Goal: Transaction & Acquisition: Book appointment/travel/reservation

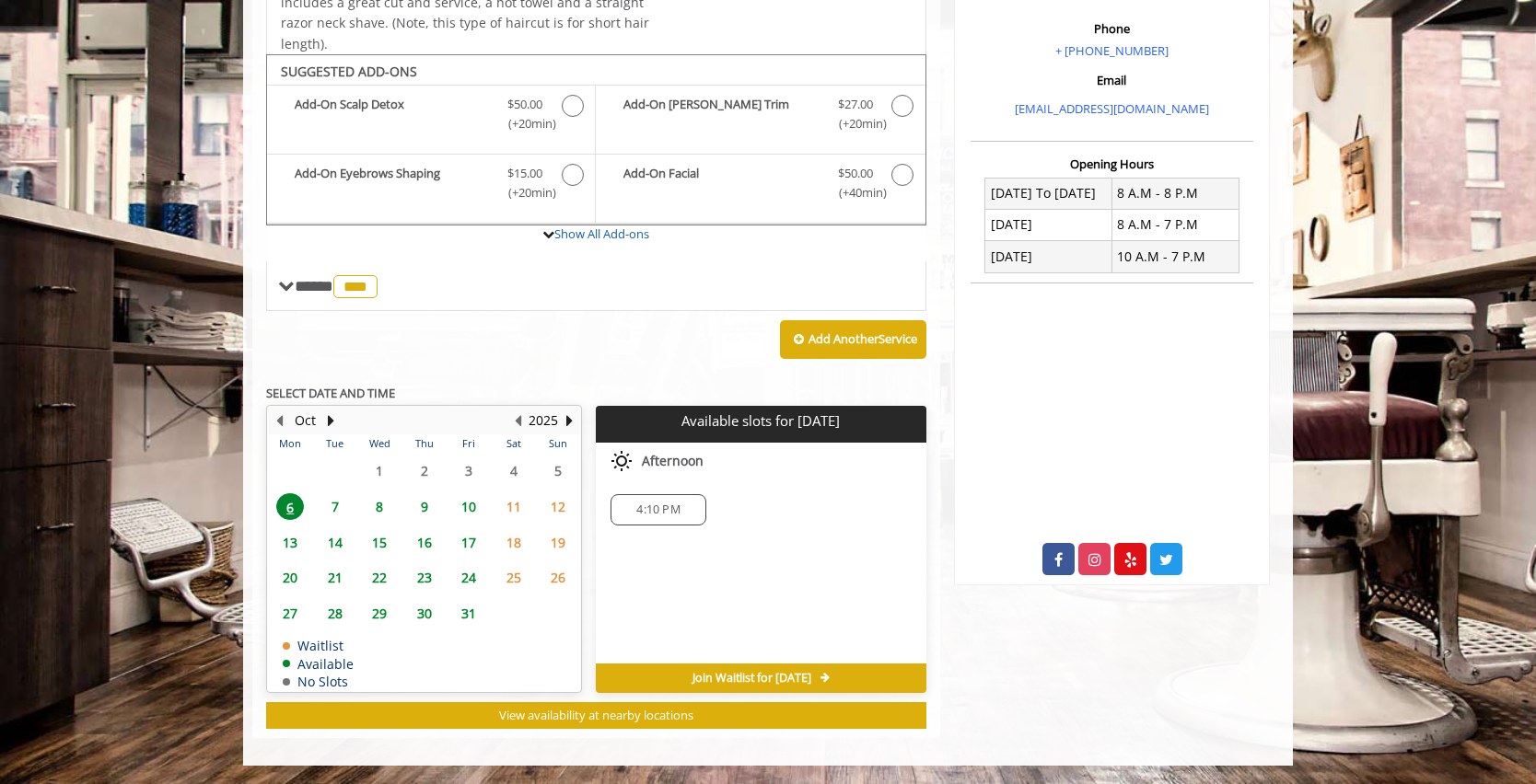
click at [337, 541] on span "14" at bounding box center [335, 542] width 27 height 26
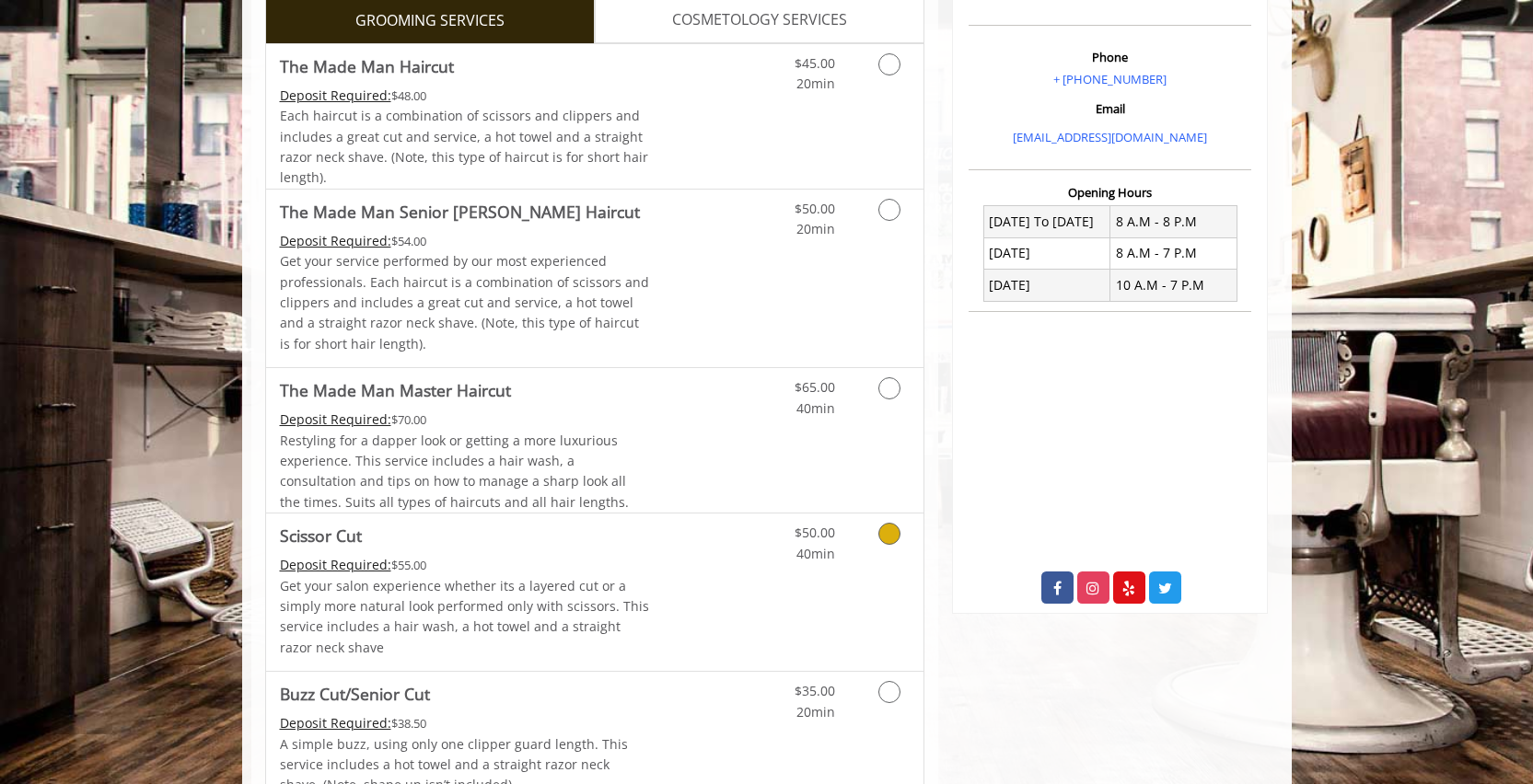
scroll to position [356, 0]
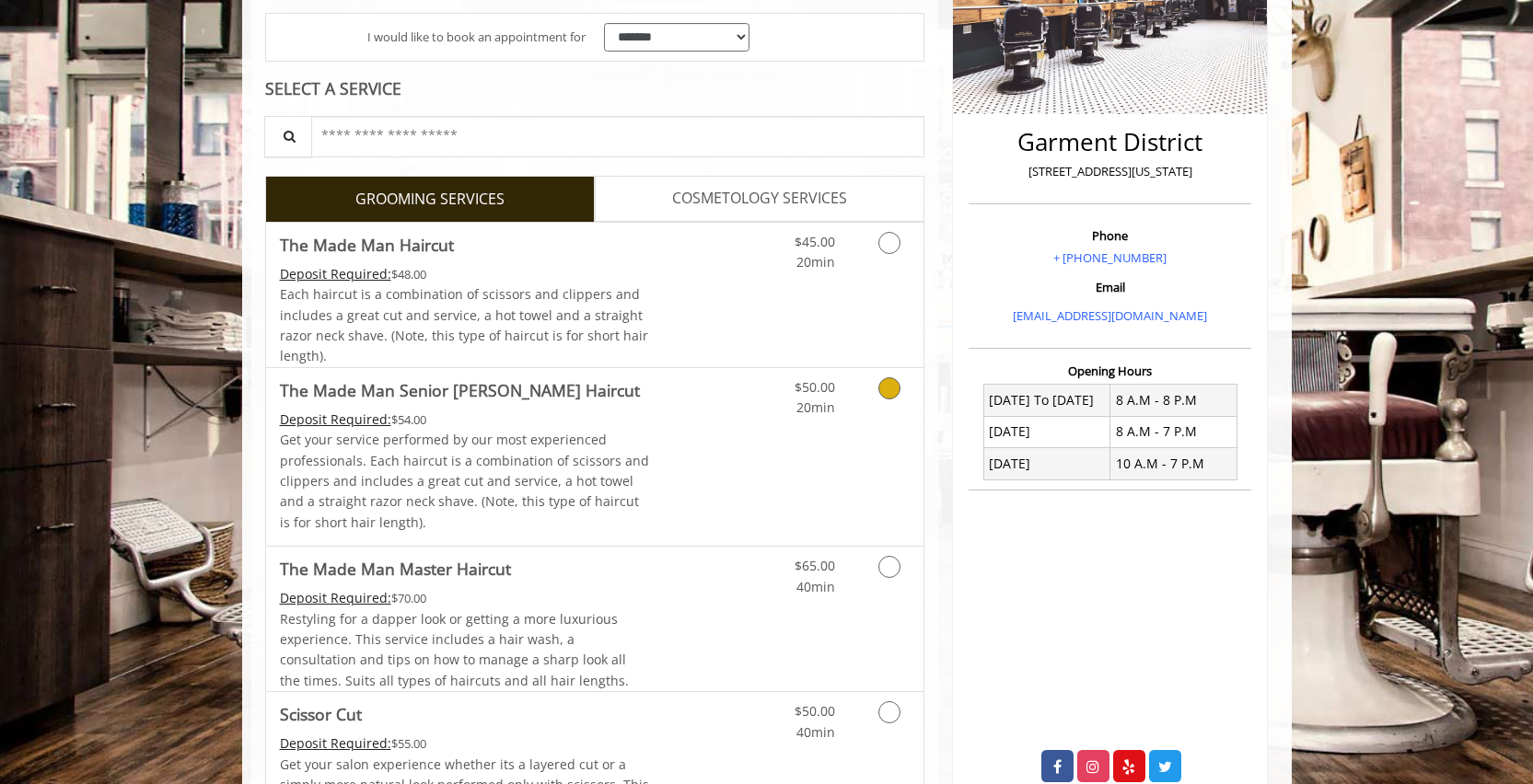
click at [887, 388] on icon "Grooming services" at bounding box center [889, 389] width 23 height 23
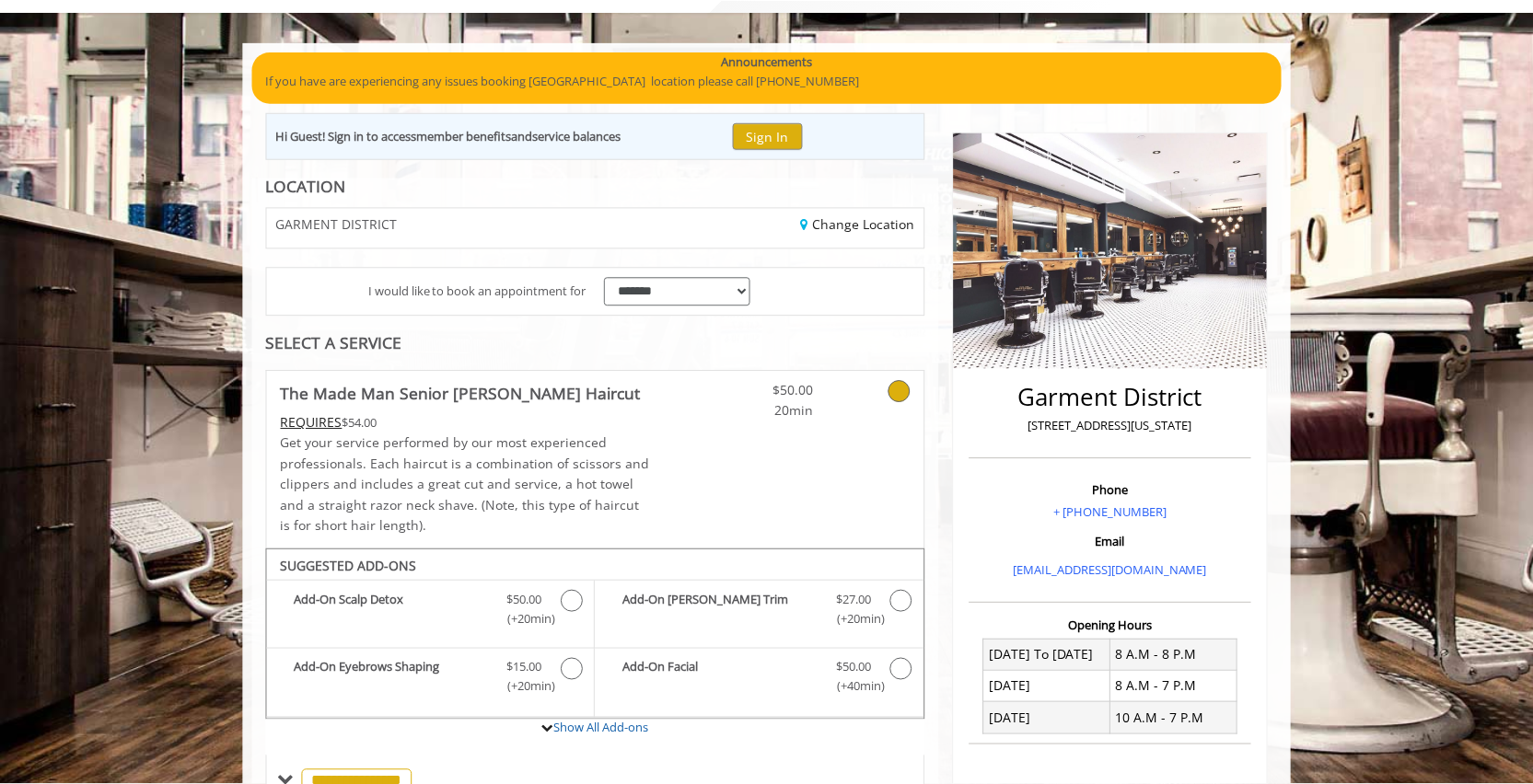
scroll to position [101, 0]
click at [907, 395] on icon at bounding box center [901, 392] width 23 height 23
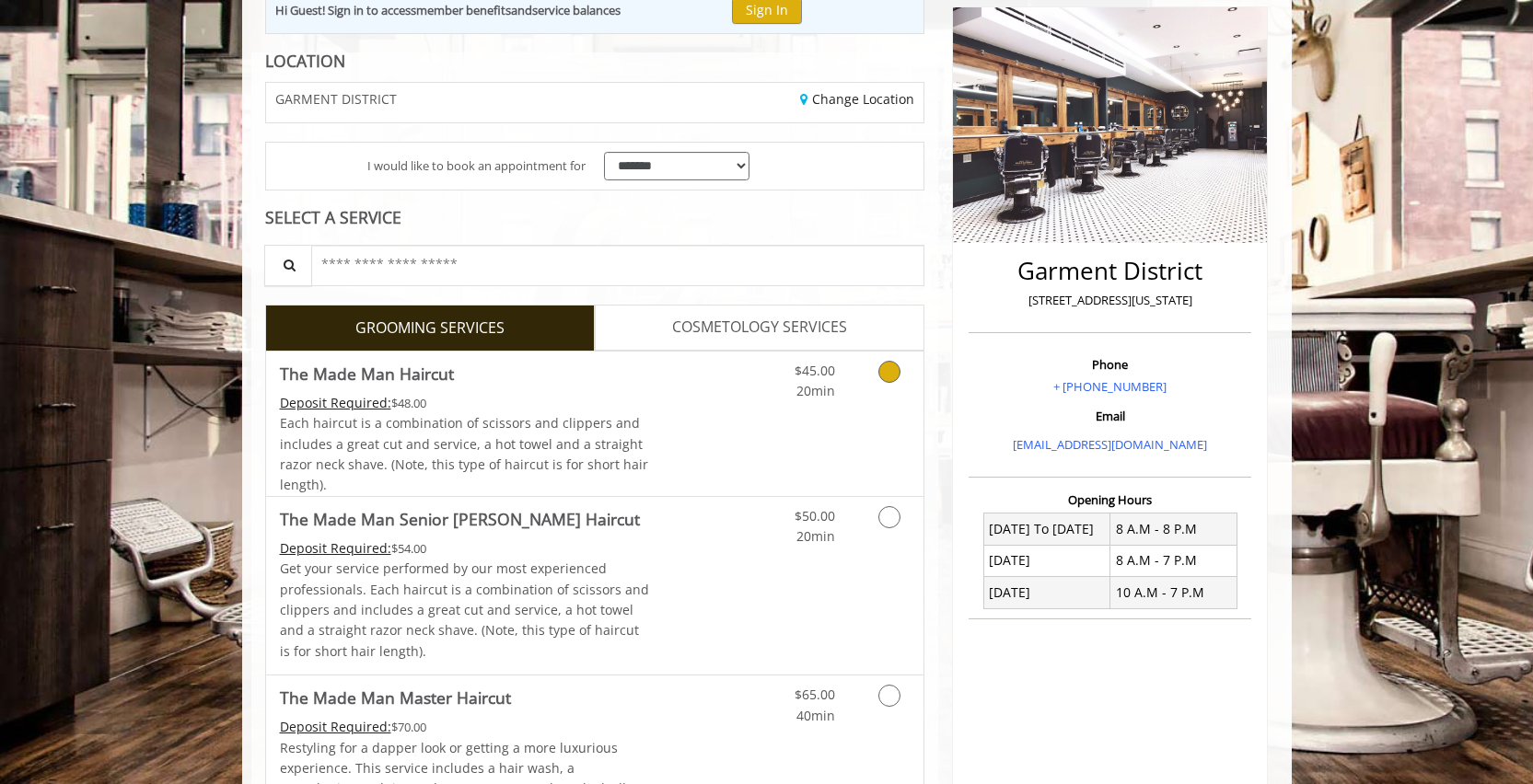
scroll to position [239, 0]
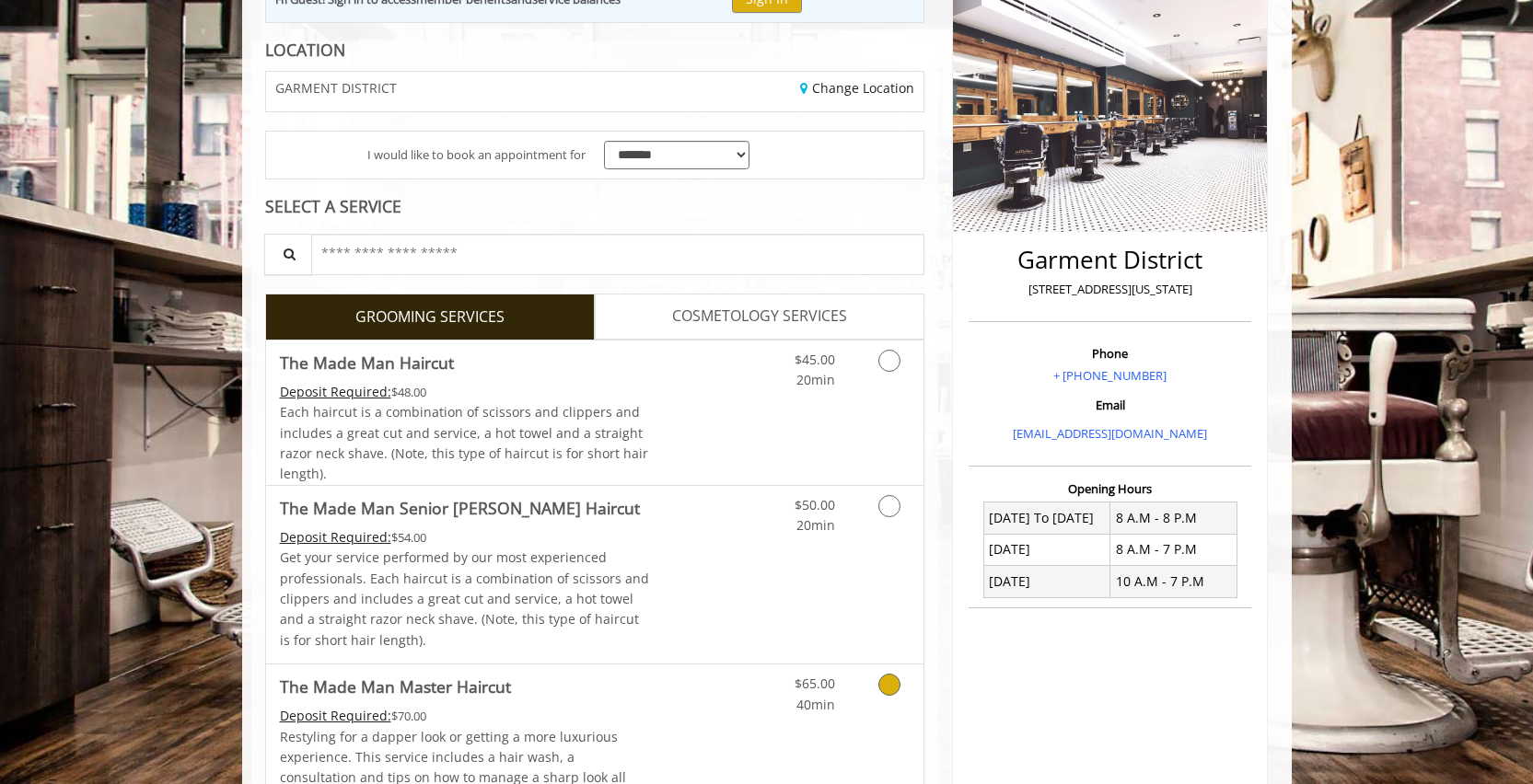
click at [887, 685] on icon "Grooming services" at bounding box center [889, 685] width 23 height 23
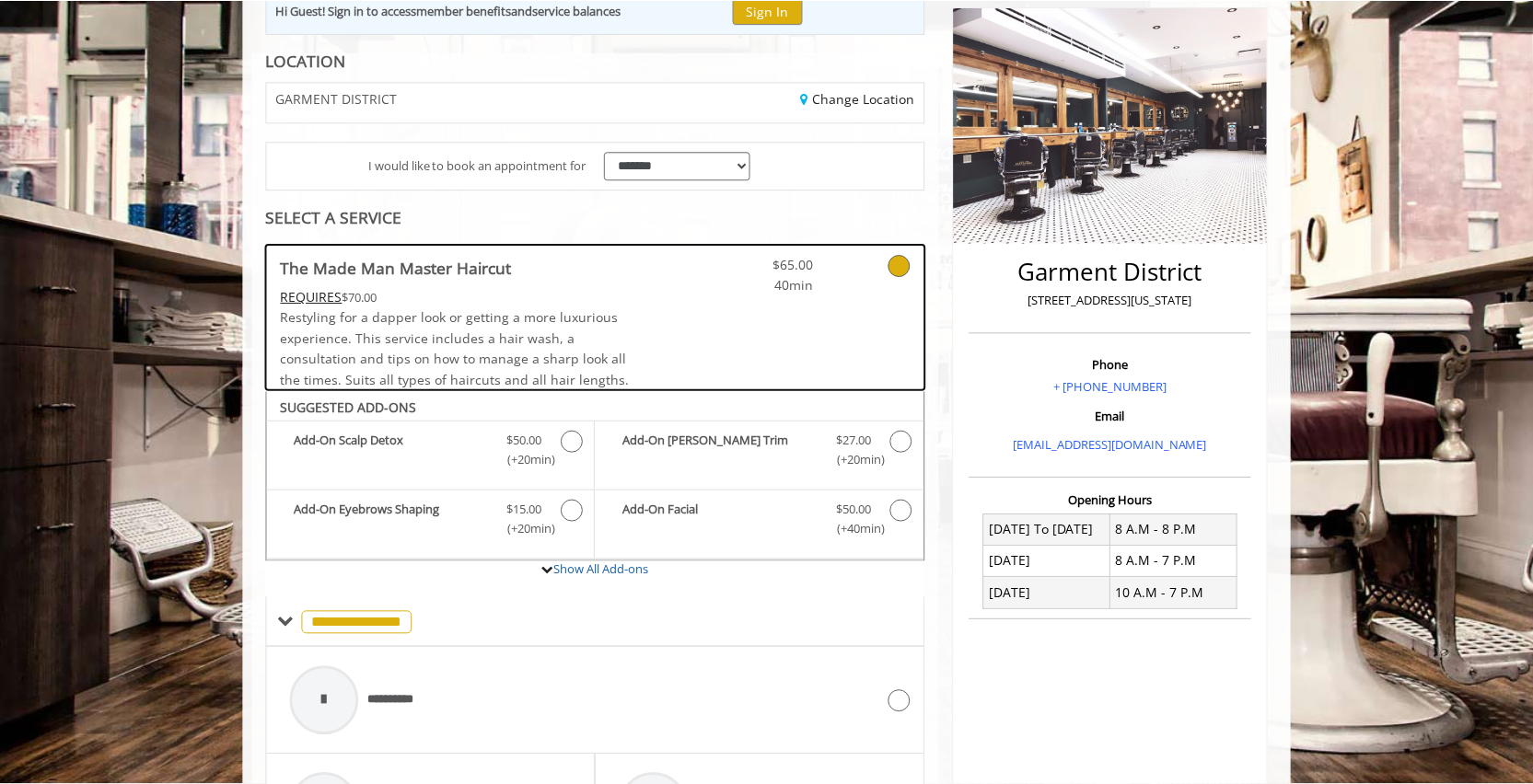
scroll to position [212, 0]
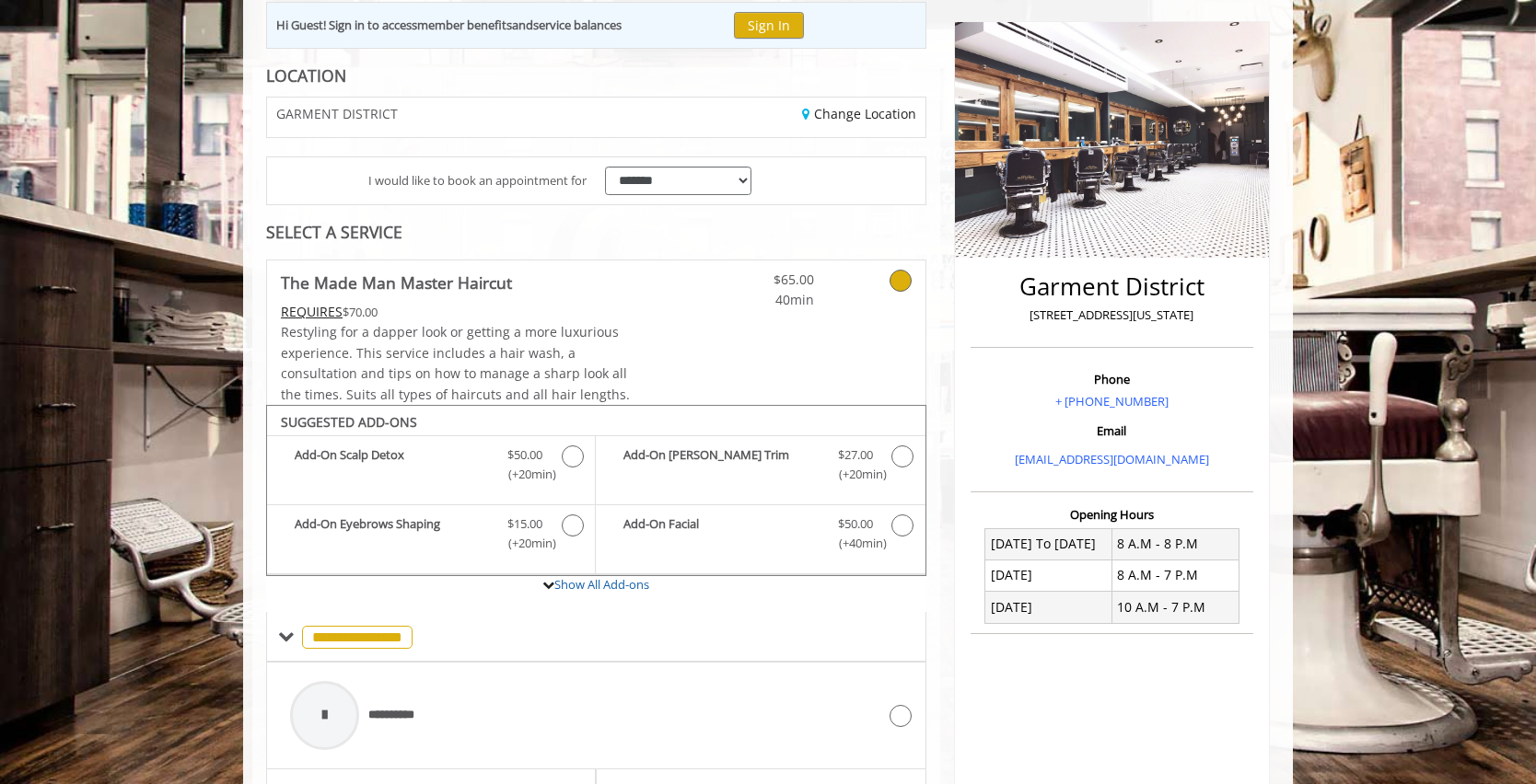
click at [900, 283] on icon at bounding box center [901, 281] width 23 height 23
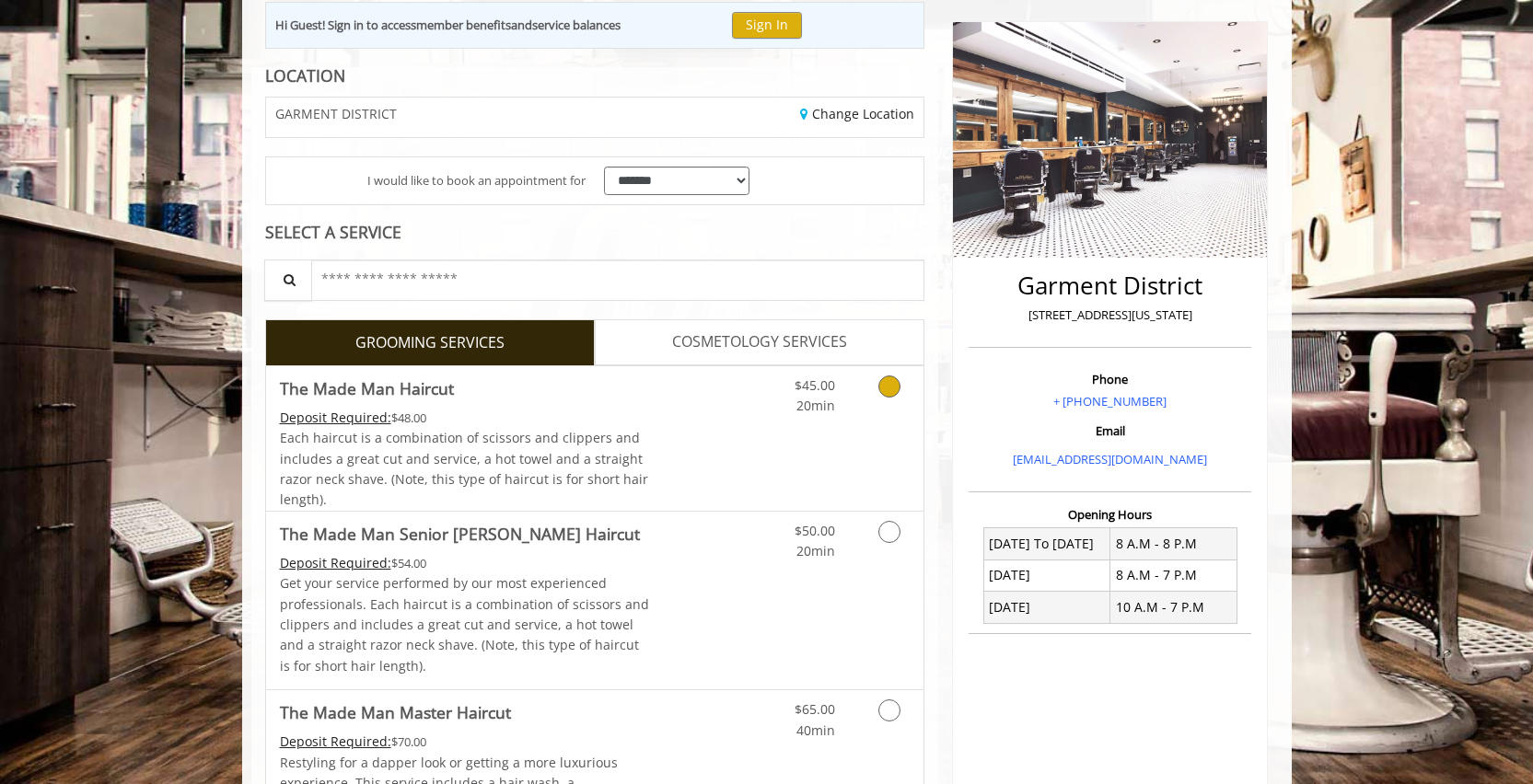
click at [885, 392] on icon "Grooming services" at bounding box center [889, 387] width 23 height 23
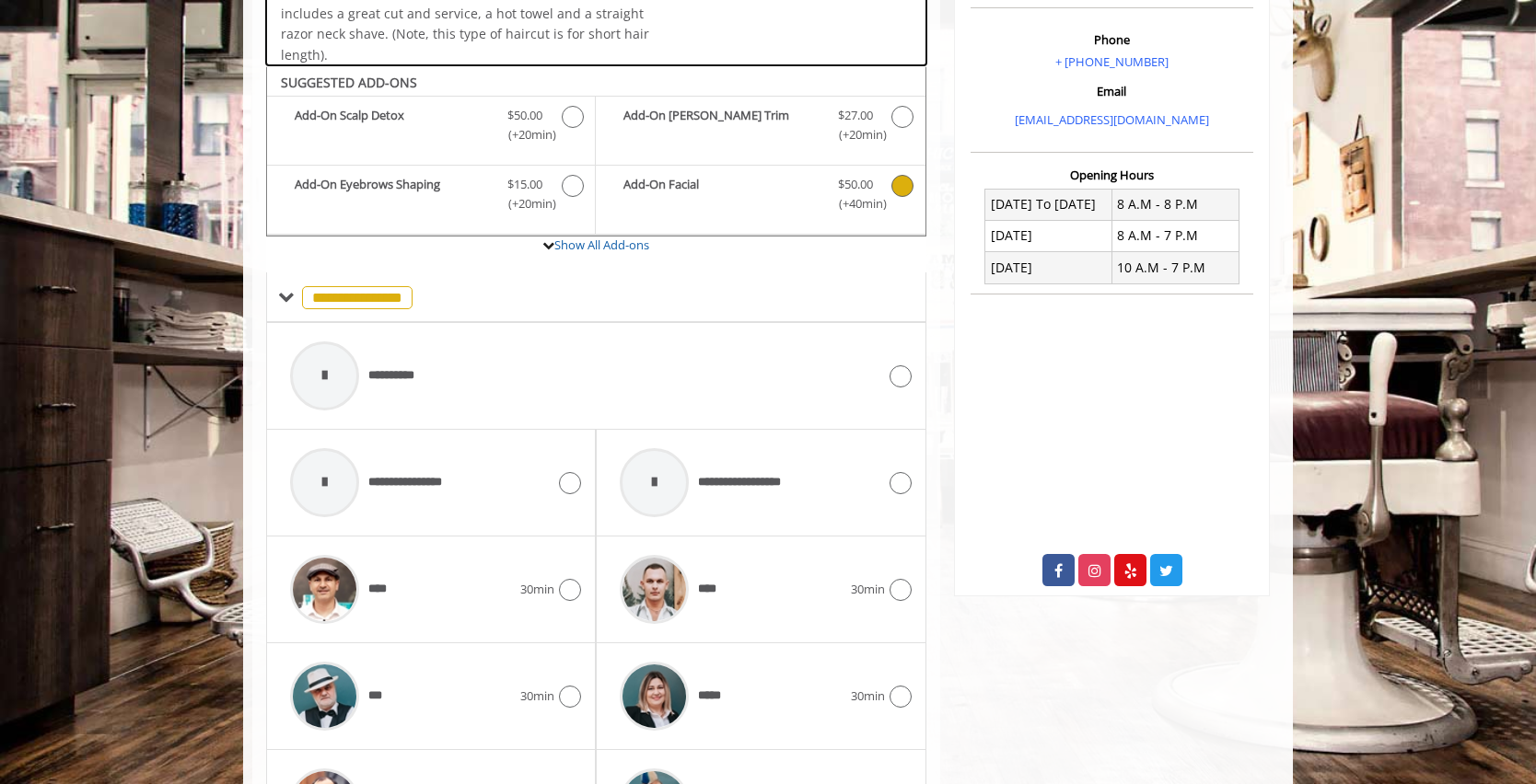
scroll to position [574, 0]
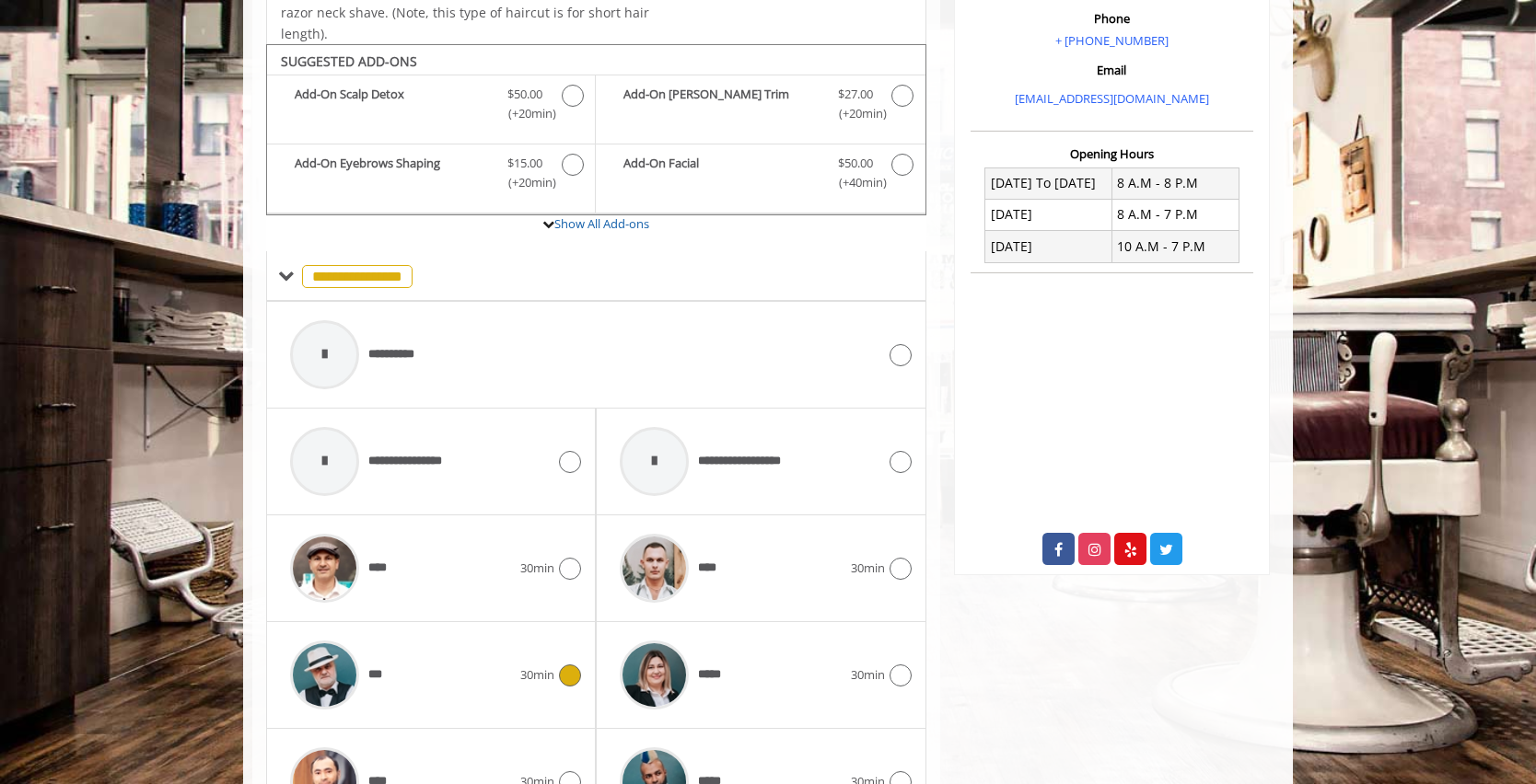
click at [569, 682] on icon at bounding box center [570, 675] width 23 height 23
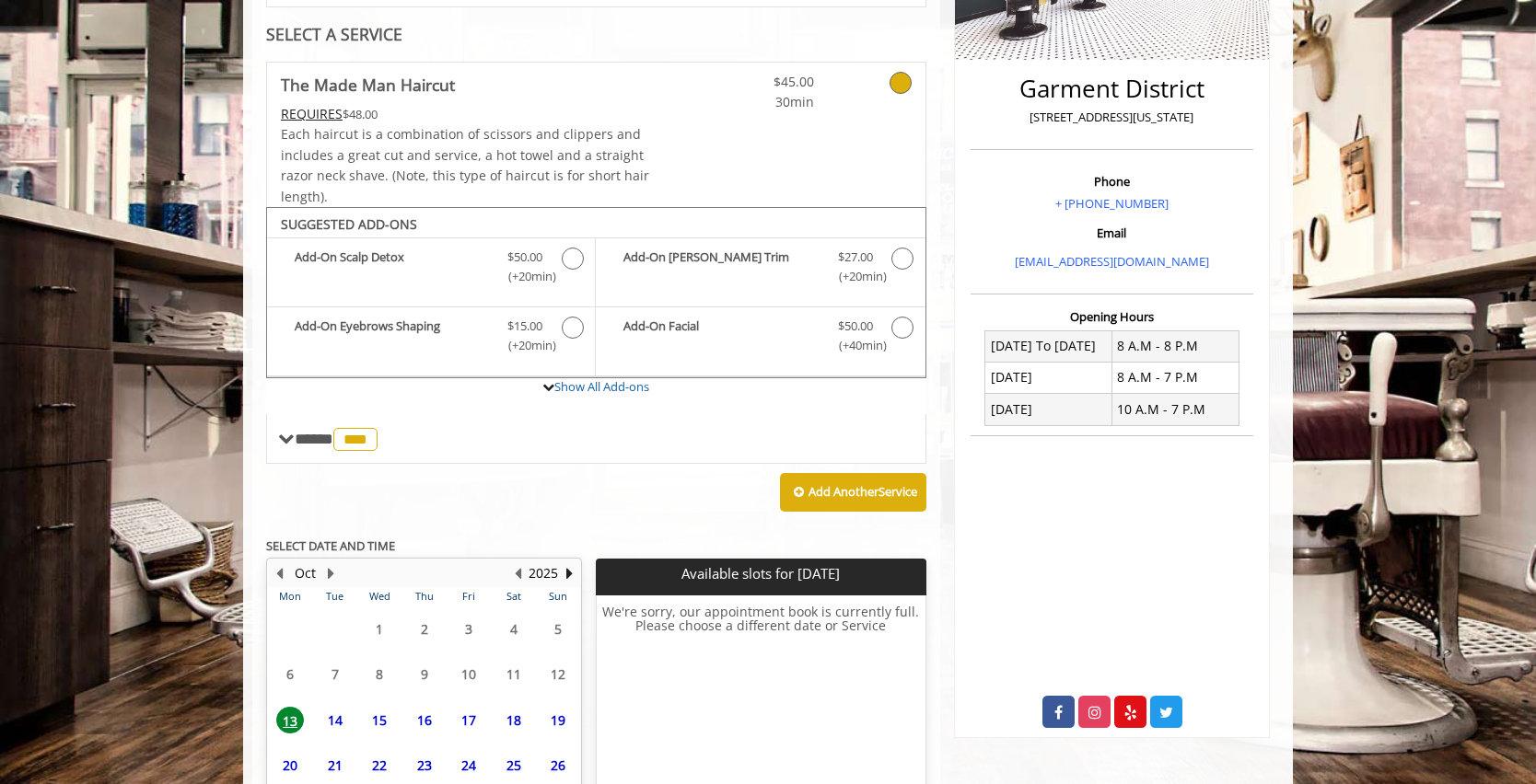
scroll to position [564, 0]
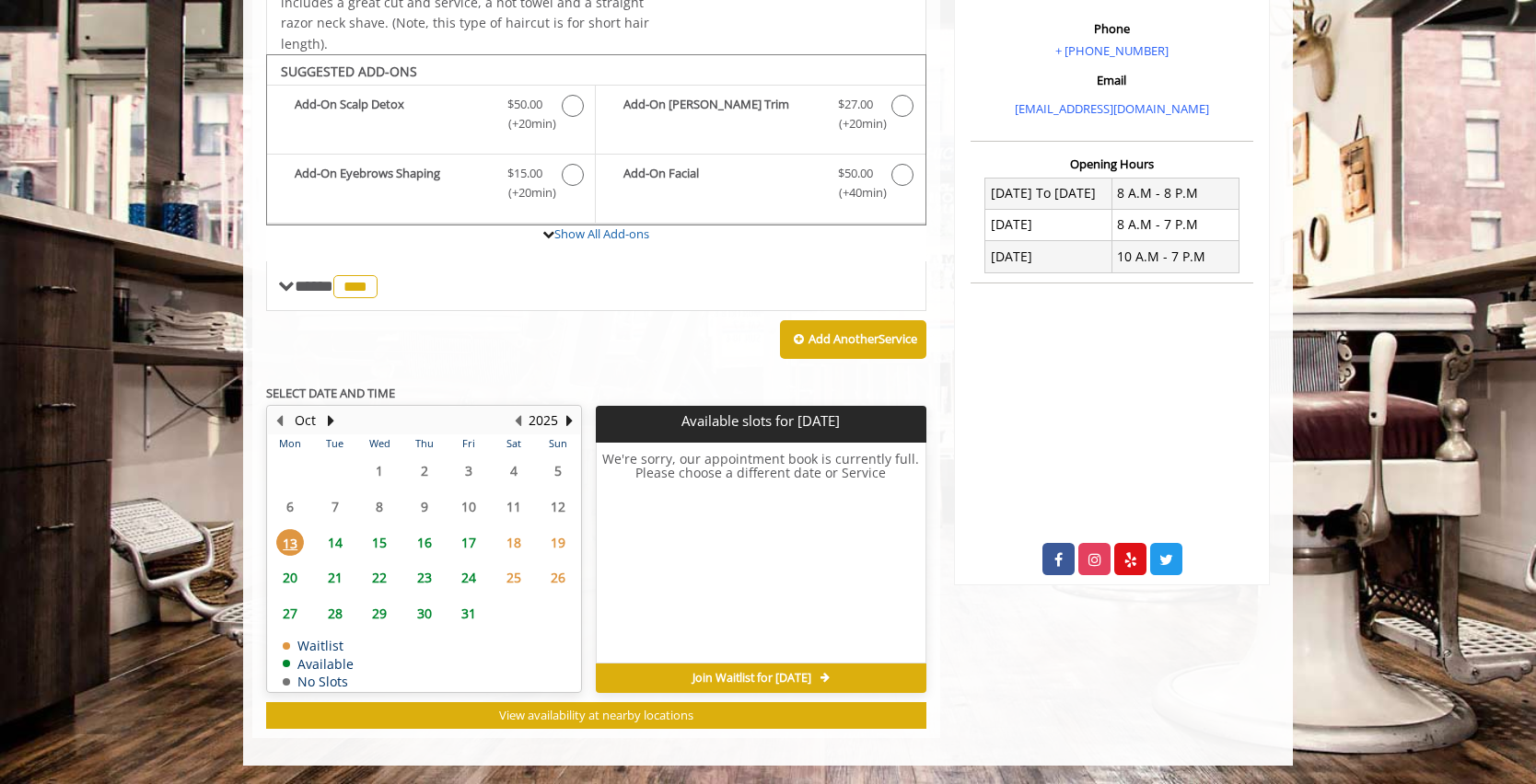
click at [329, 539] on span "14" at bounding box center [335, 542] width 27 height 26
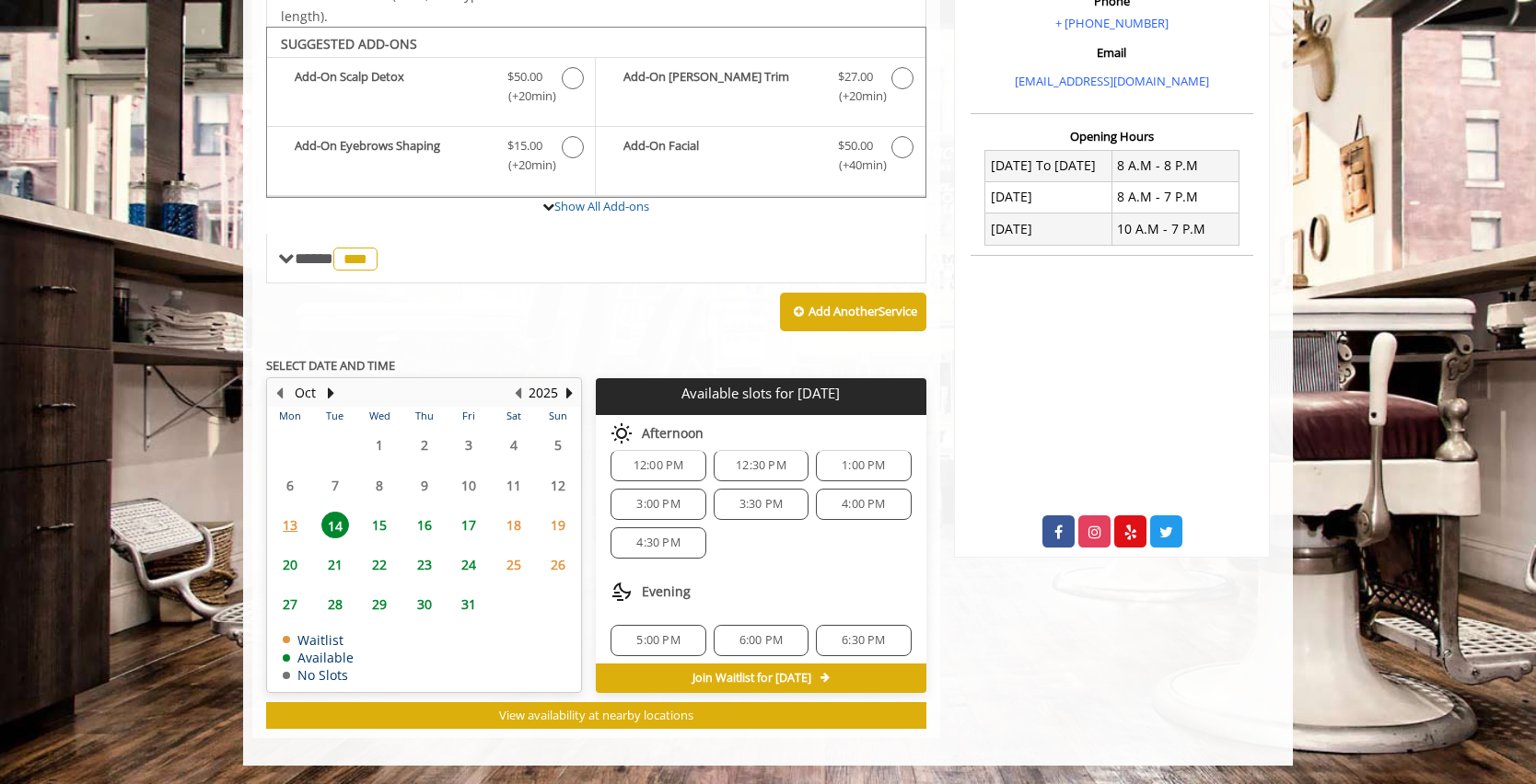
scroll to position [238, 0]
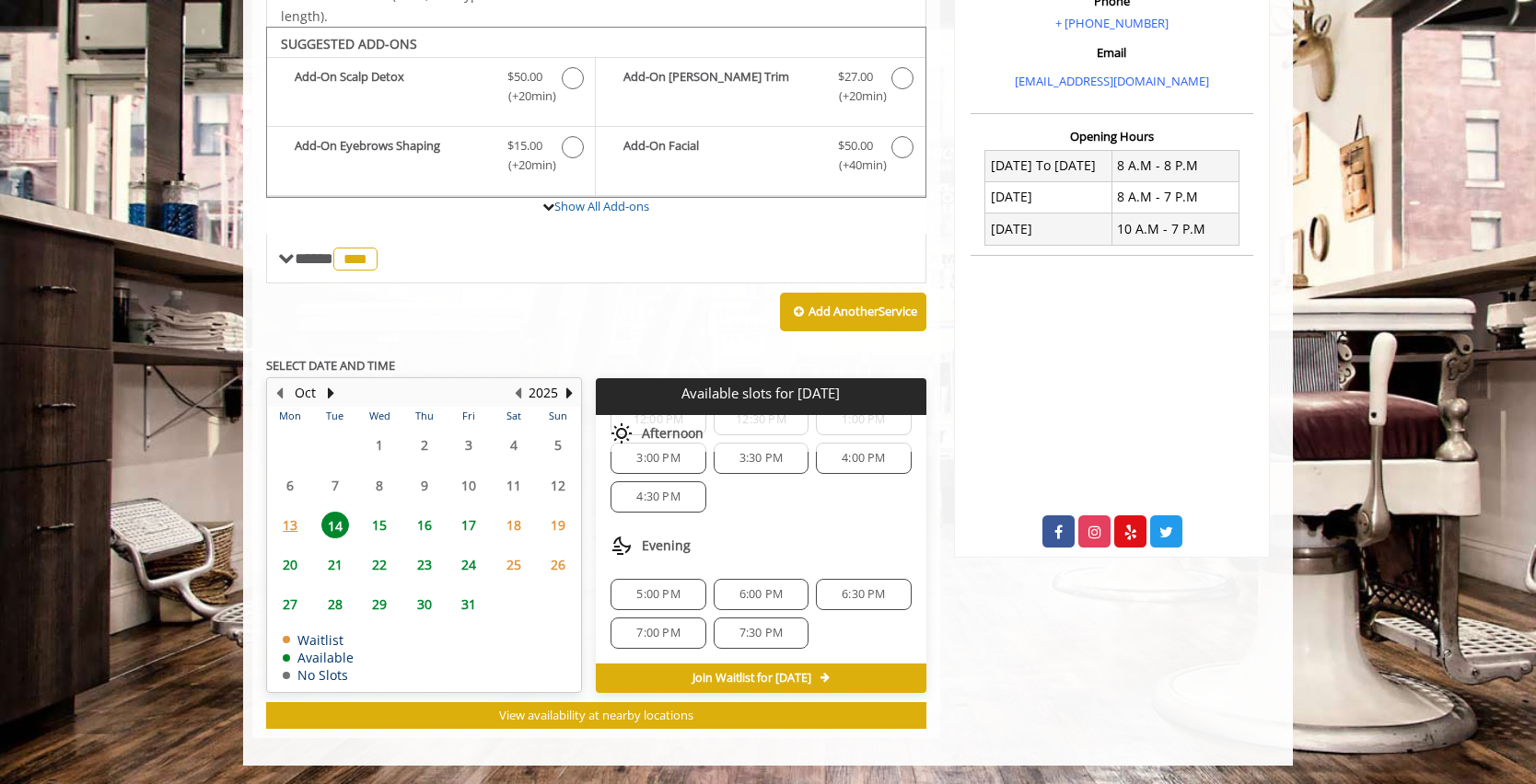
click at [676, 605] on div "5:00 PM" at bounding box center [658, 595] width 95 height 31
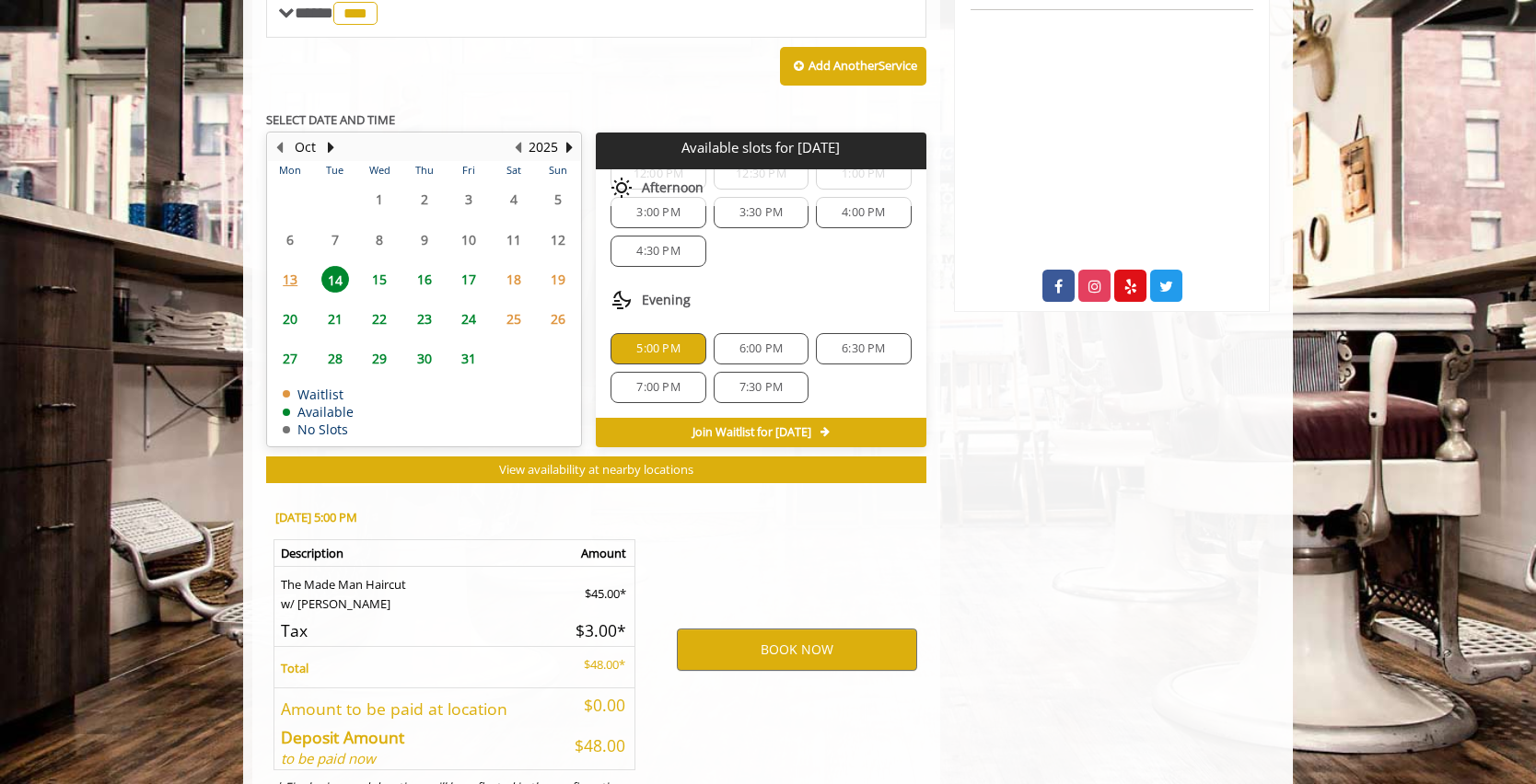
scroll to position [923, 0]
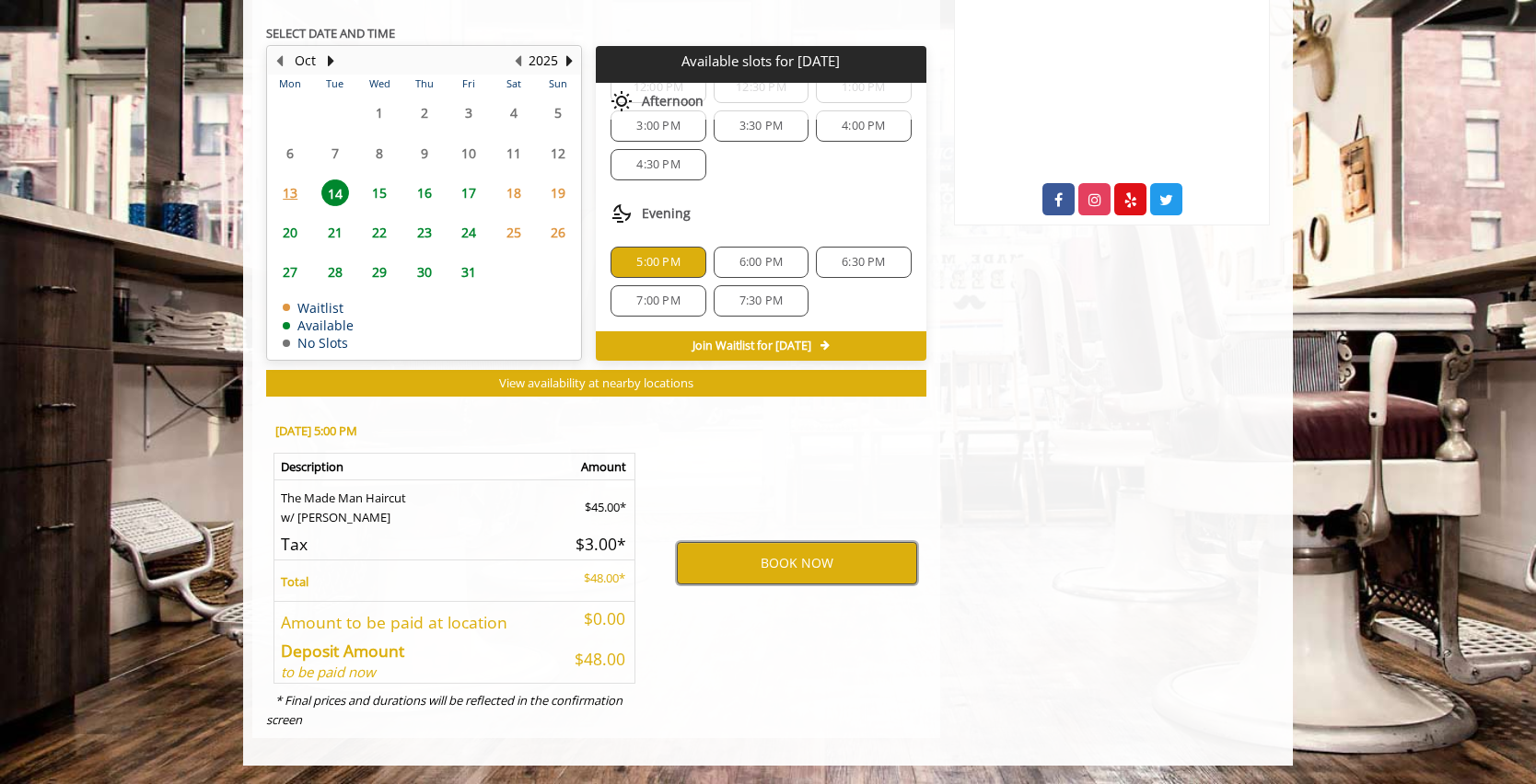
click at [724, 576] on button "BOOK NOW" at bounding box center [797, 563] width 241 height 42
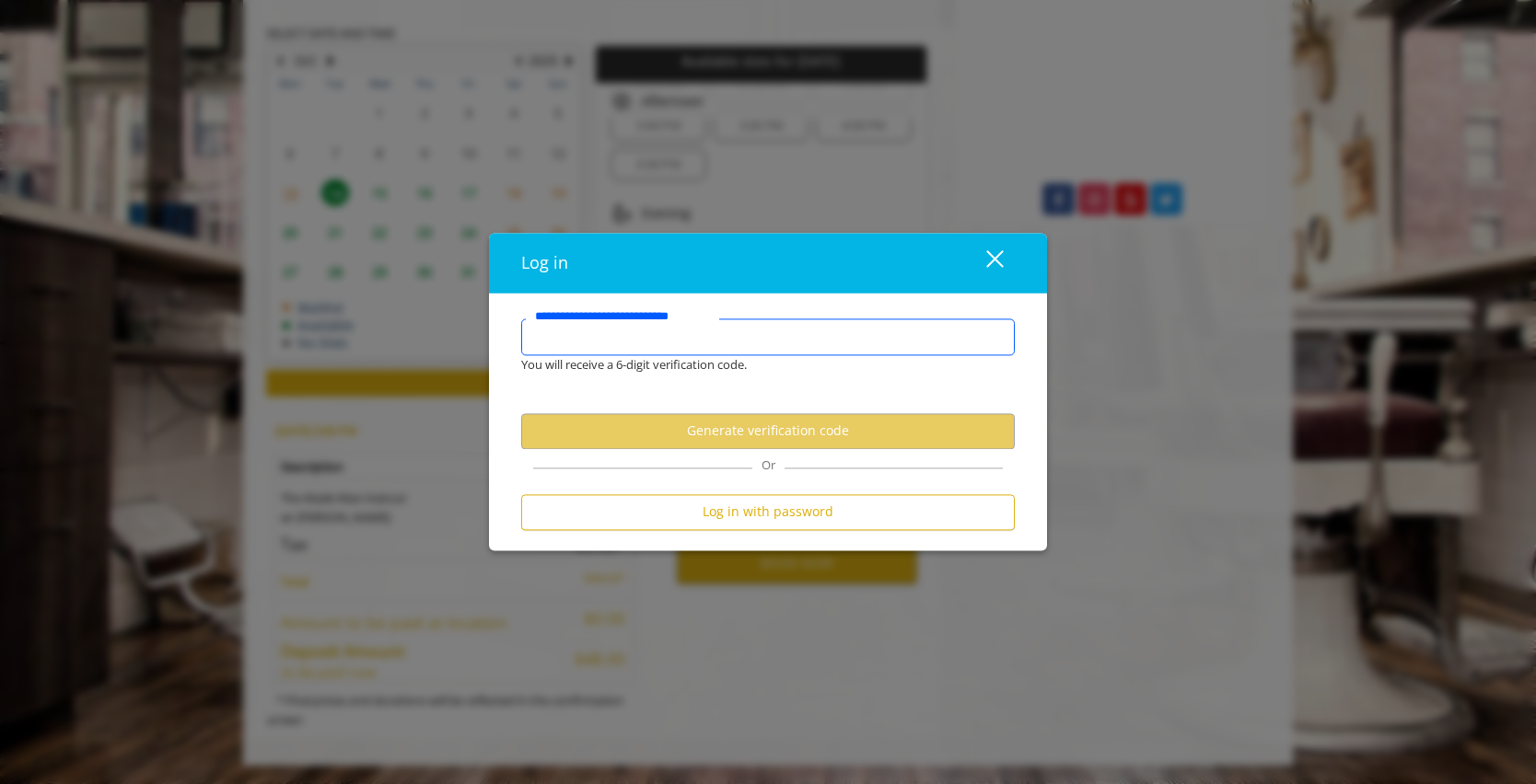
click at [632, 332] on input "**********" at bounding box center [768, 337] width 493 height 37
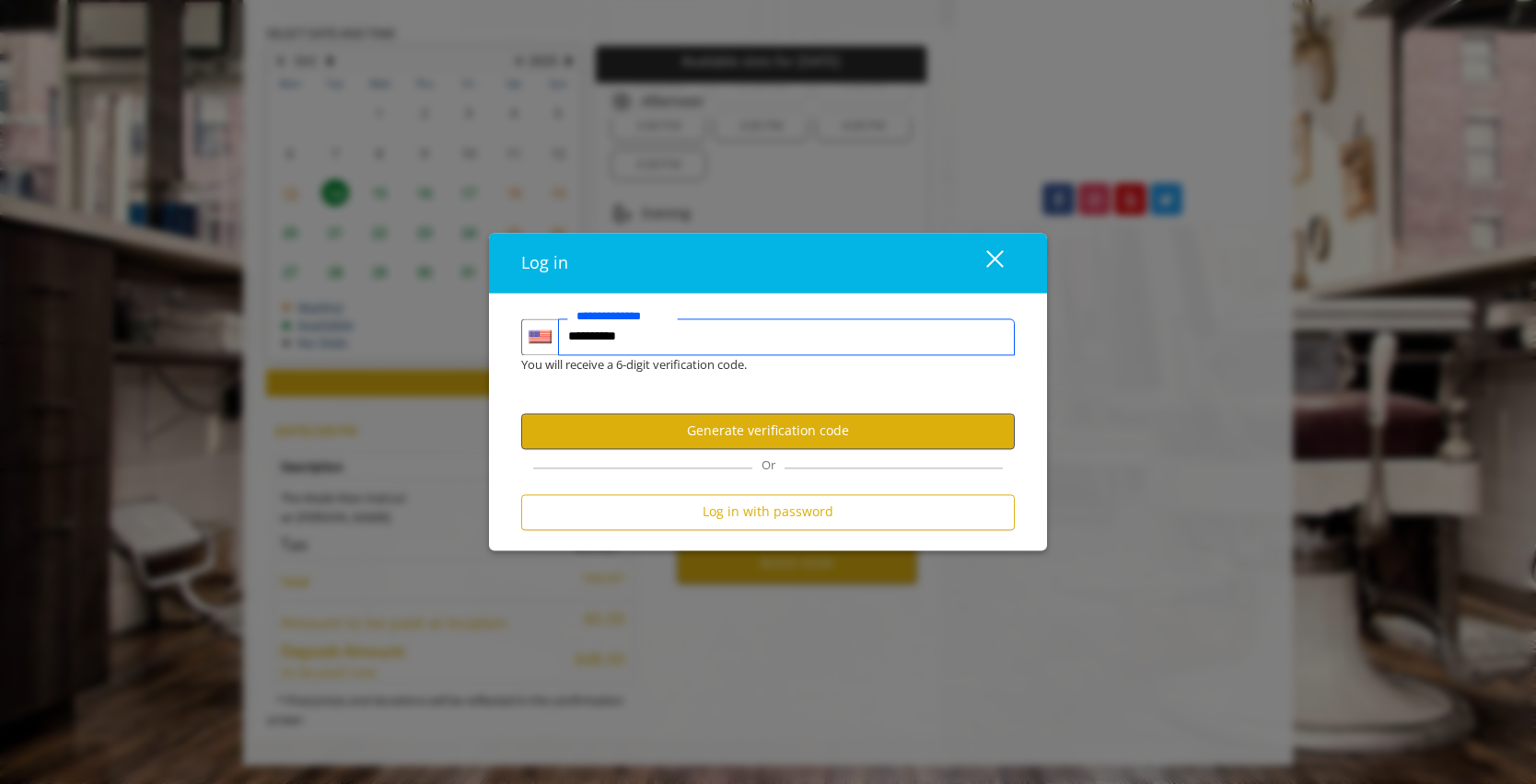
type input "**********"
click at [713, 439] on button "Generate verification code" at bounding box center [768, 431] width 493 height 36
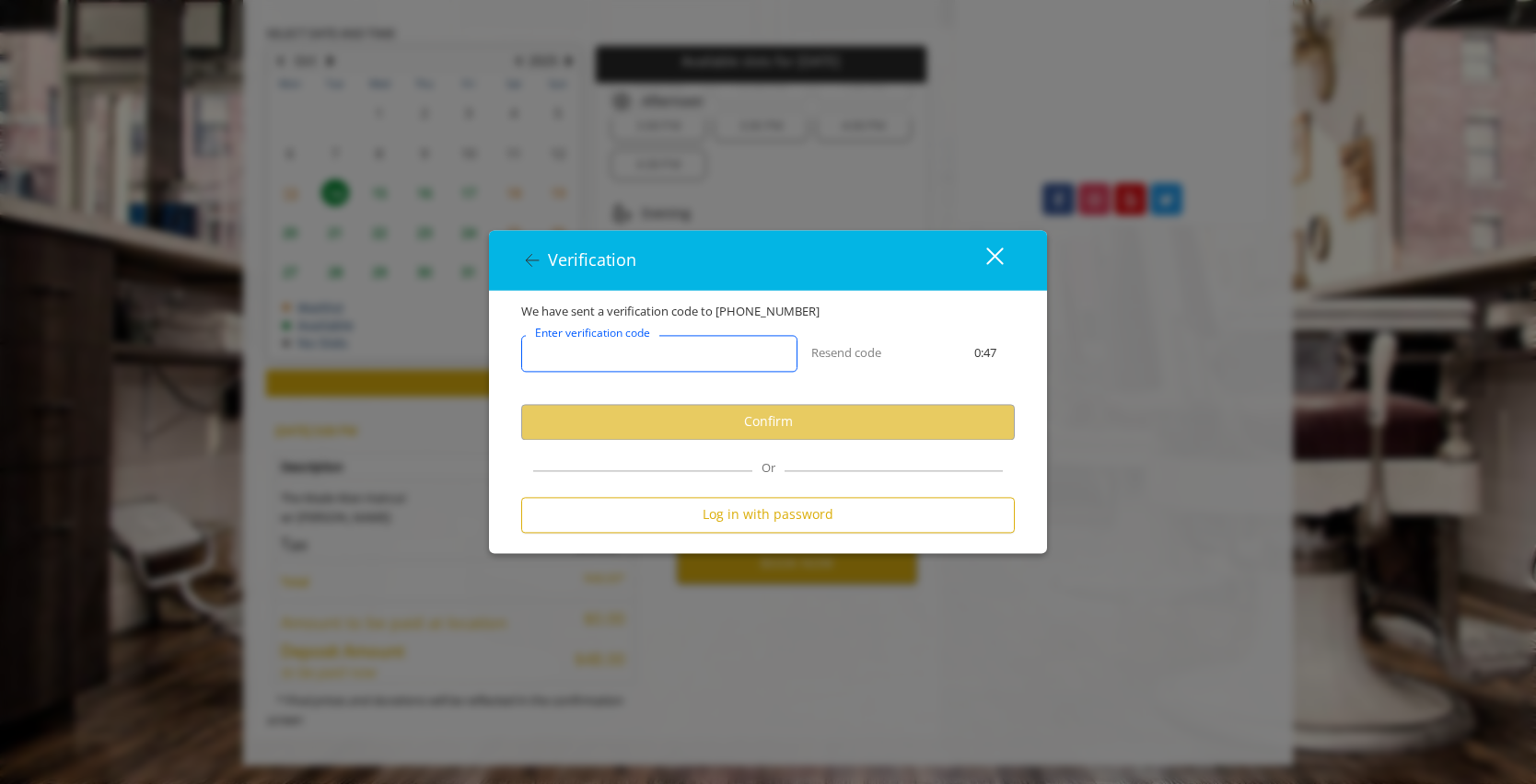
click at [688, 358] on input "Enter verification code" at bounding box center [659, 353] width 276 height 37
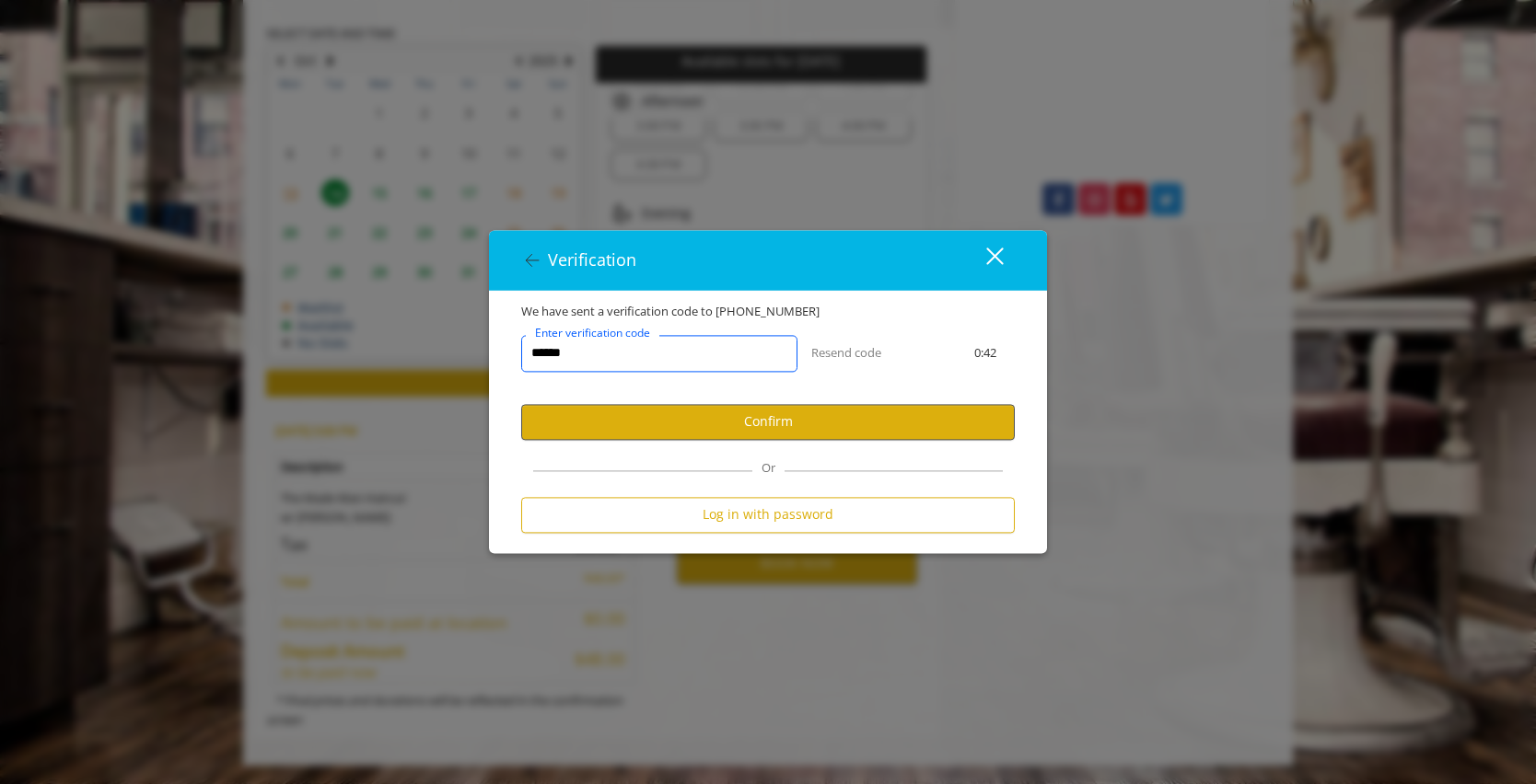
type input "******"
click at [792, 435] on button "Confirm" at bounding box center [768, 422] width 493 height 36
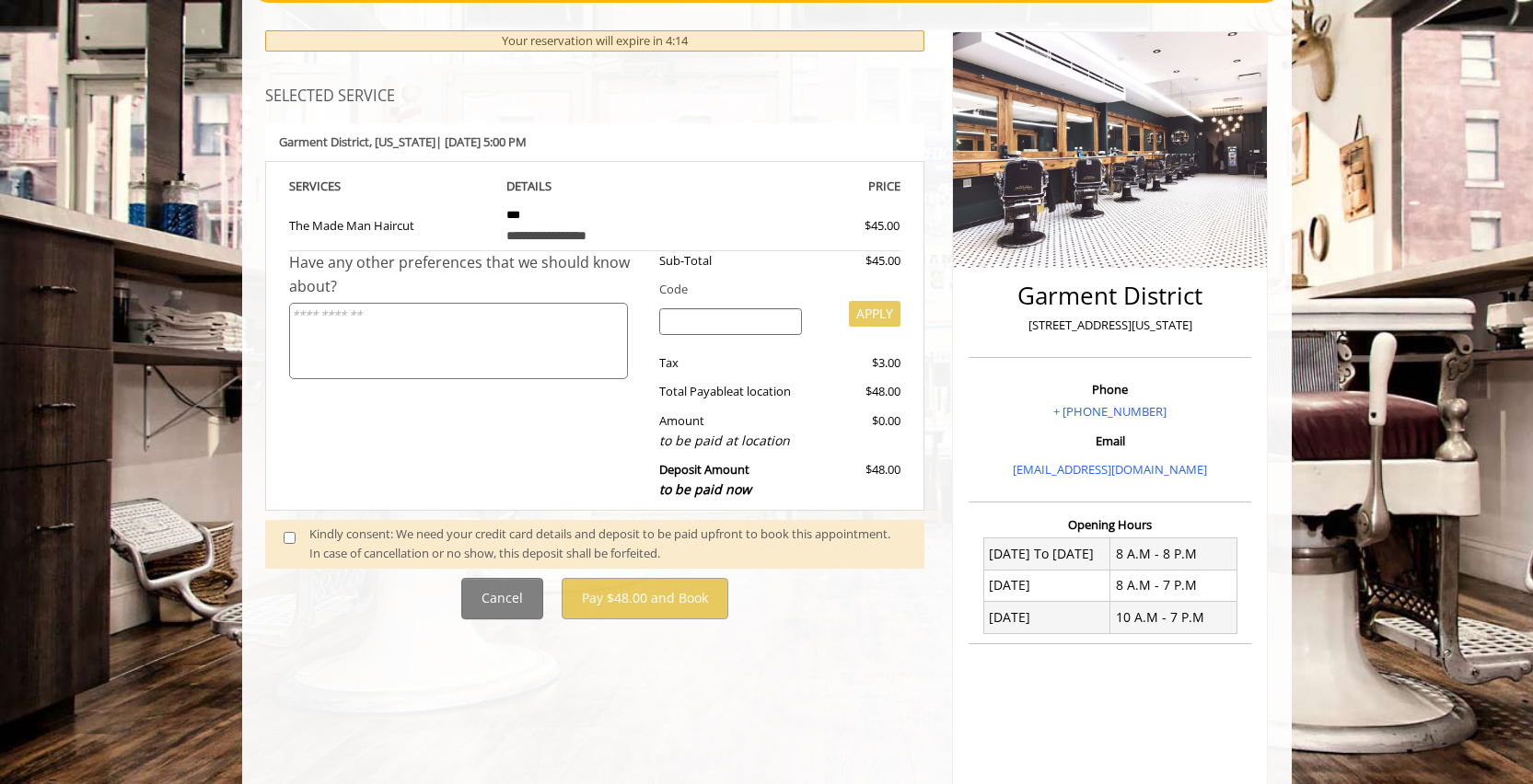
scroll to position [243, 0]
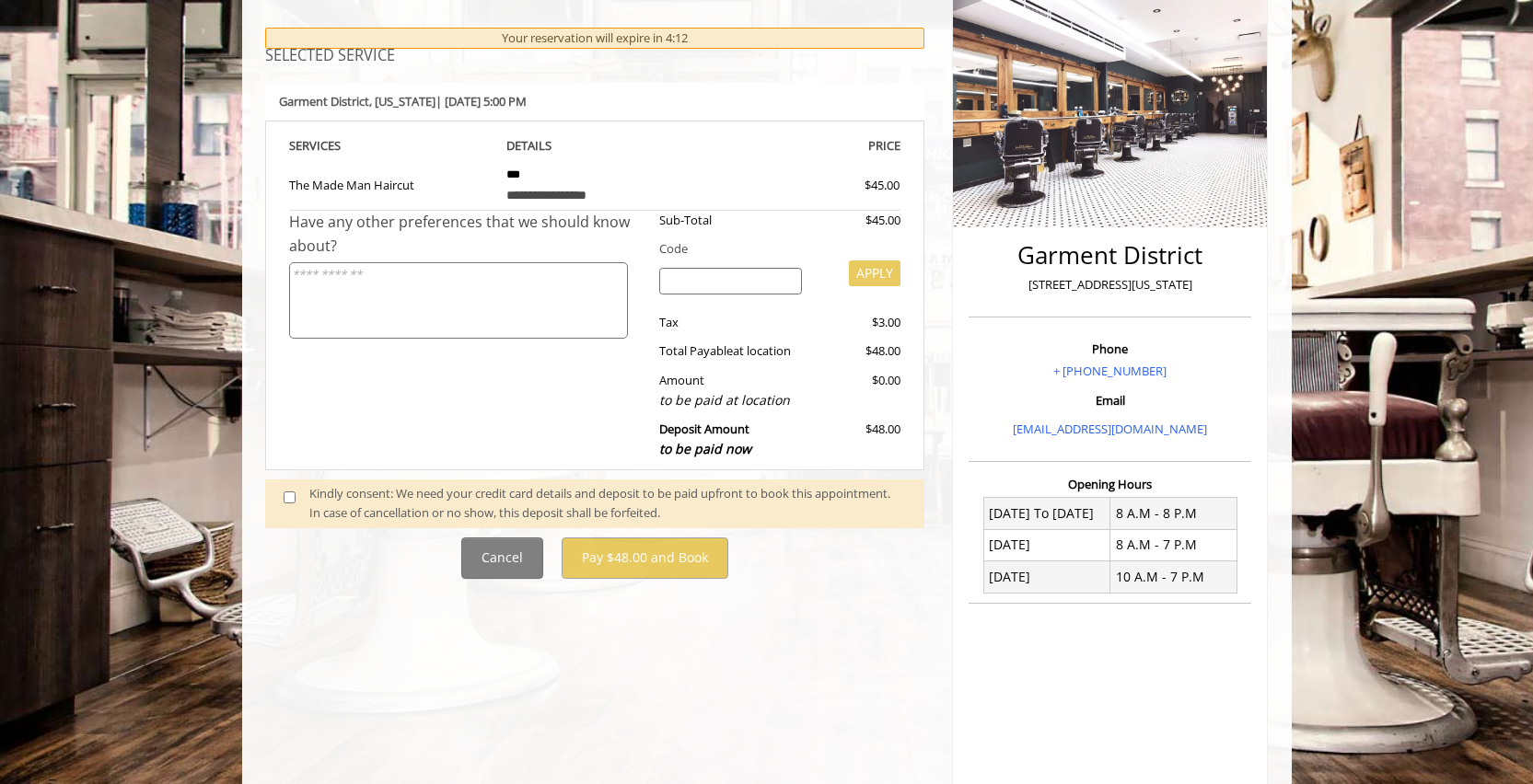
click at [437, 501] on div "Kindly consent: We need your credit card details and deposit to be paid upfront…" at bounding box center [608, 504] width 597 height 39
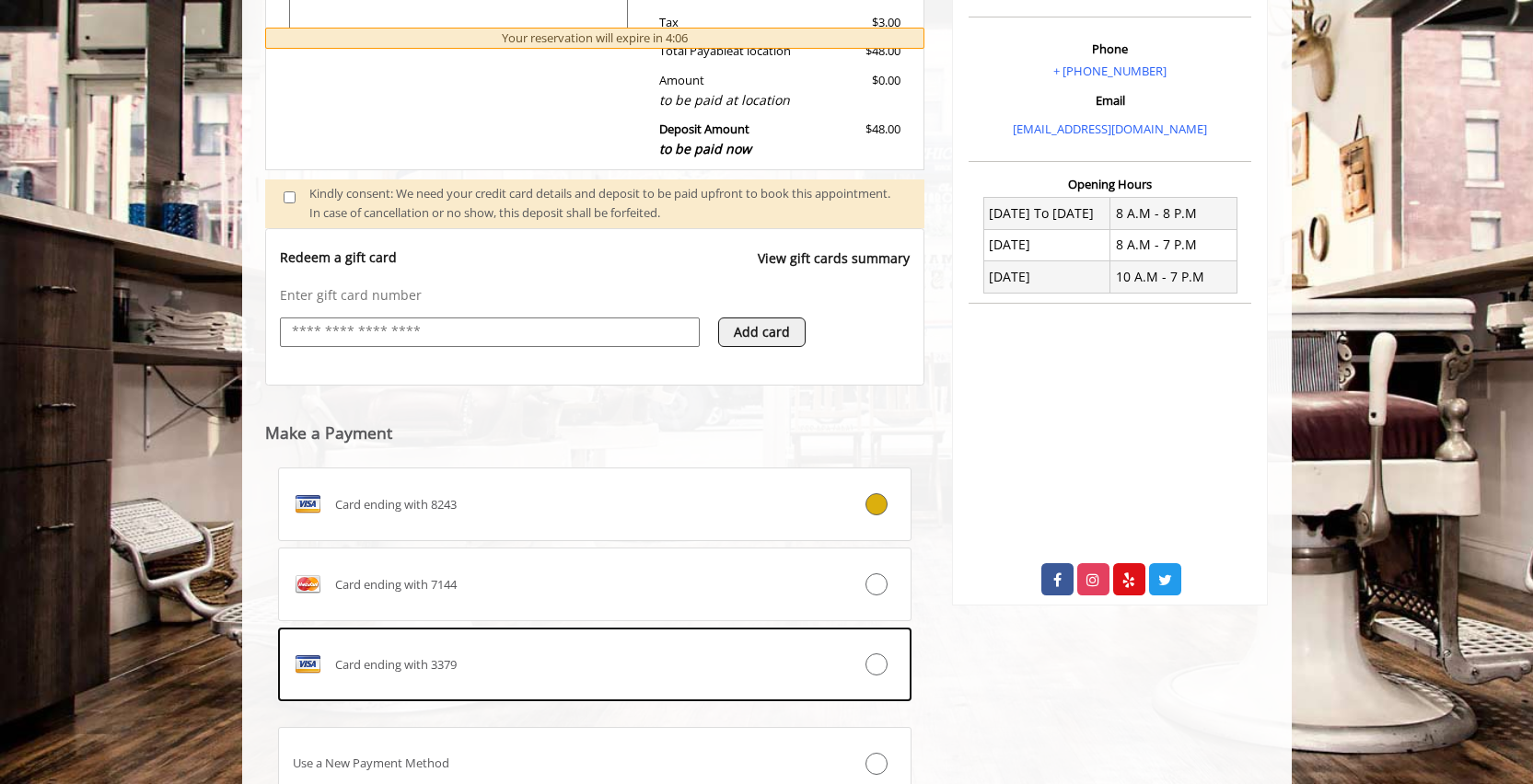
scroll to position [694, 0]
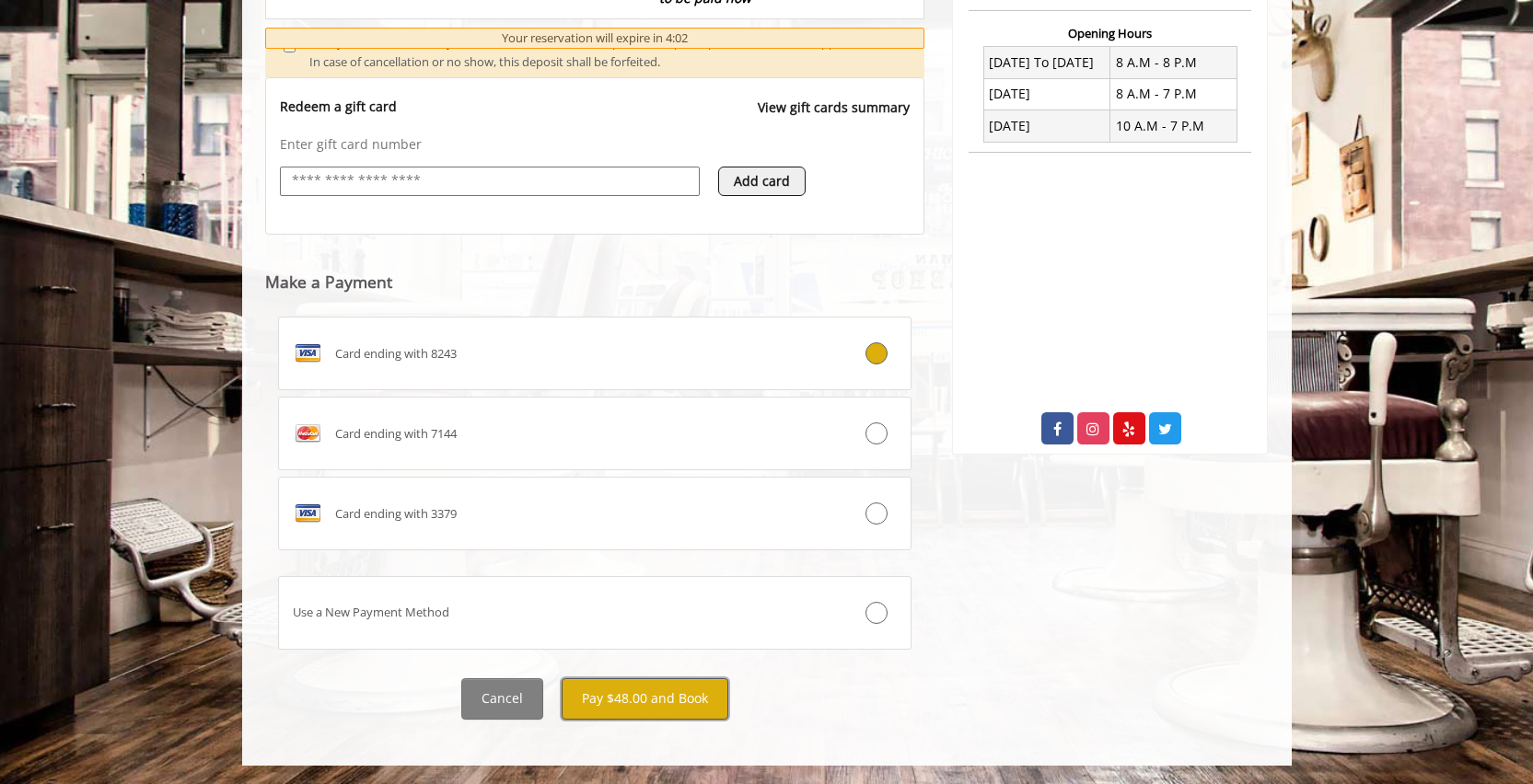
click at [649, 702] on button "Pay $48.00 and Book" at bounding box center [645, 699] width 166 height 41
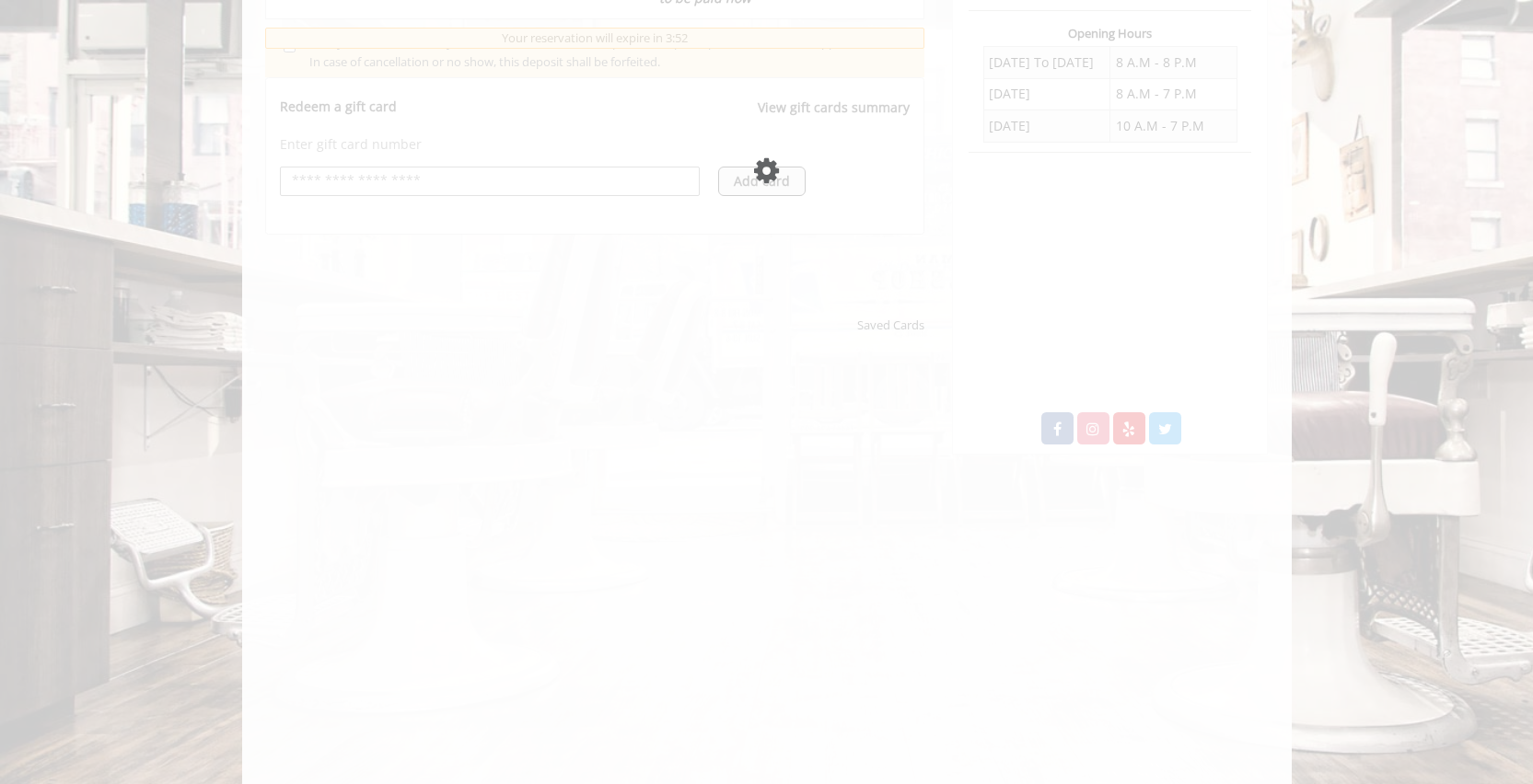
scroll to position [0, 0]
